Goal: Check status: Check status

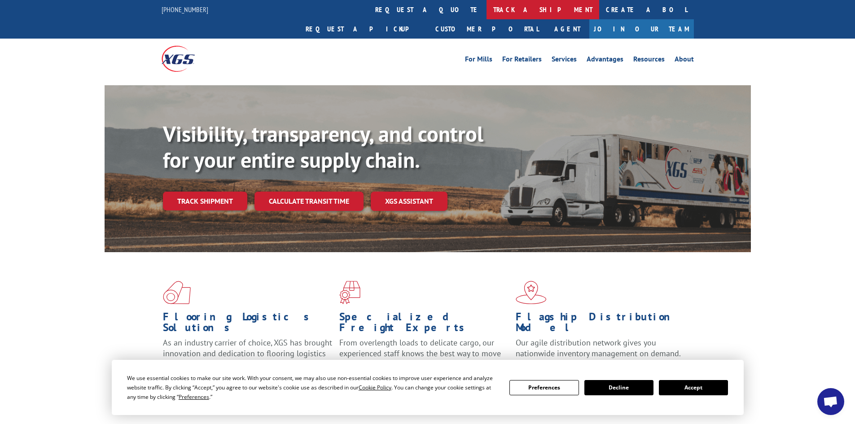
click at [486, 12] on link "track a shipment" at bounding box center [542, 9] width 113 height 19
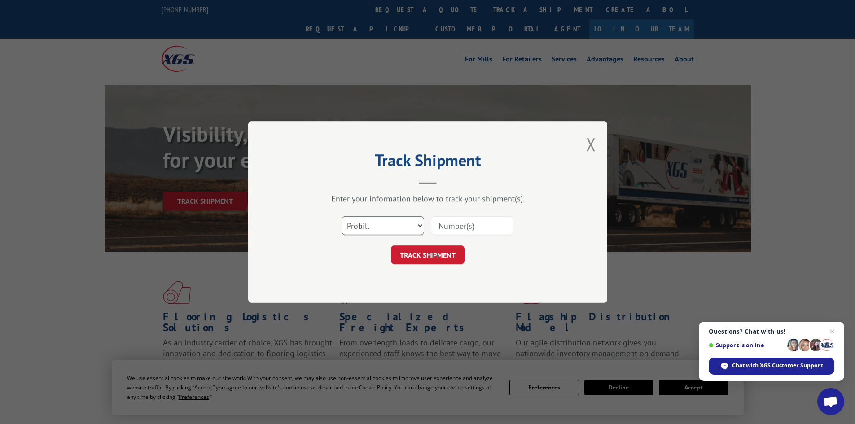
click at [369, 229] on select "Select category... Probill BOL PO" at bounding box center [382, 225] width 83 height 19
select select "bol"
click at [341, 216] on select "Select category... Probill BOL PO" at bounding box center [382, 225] width 83 height 19
click at [449, 227] on input at bounding box center [472, 225] width 83 height 19
paste input "7072652"
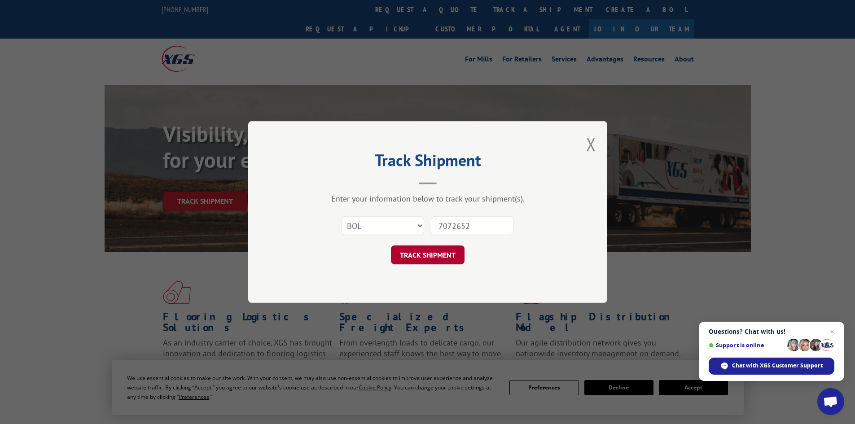
type input "7072652"
click at [429, 258] on button "TRACK SHIPMENT" at bounding box center [428, 254] width 74 height 19
